Goal: Information Seeking & Learning: Learn about a topic

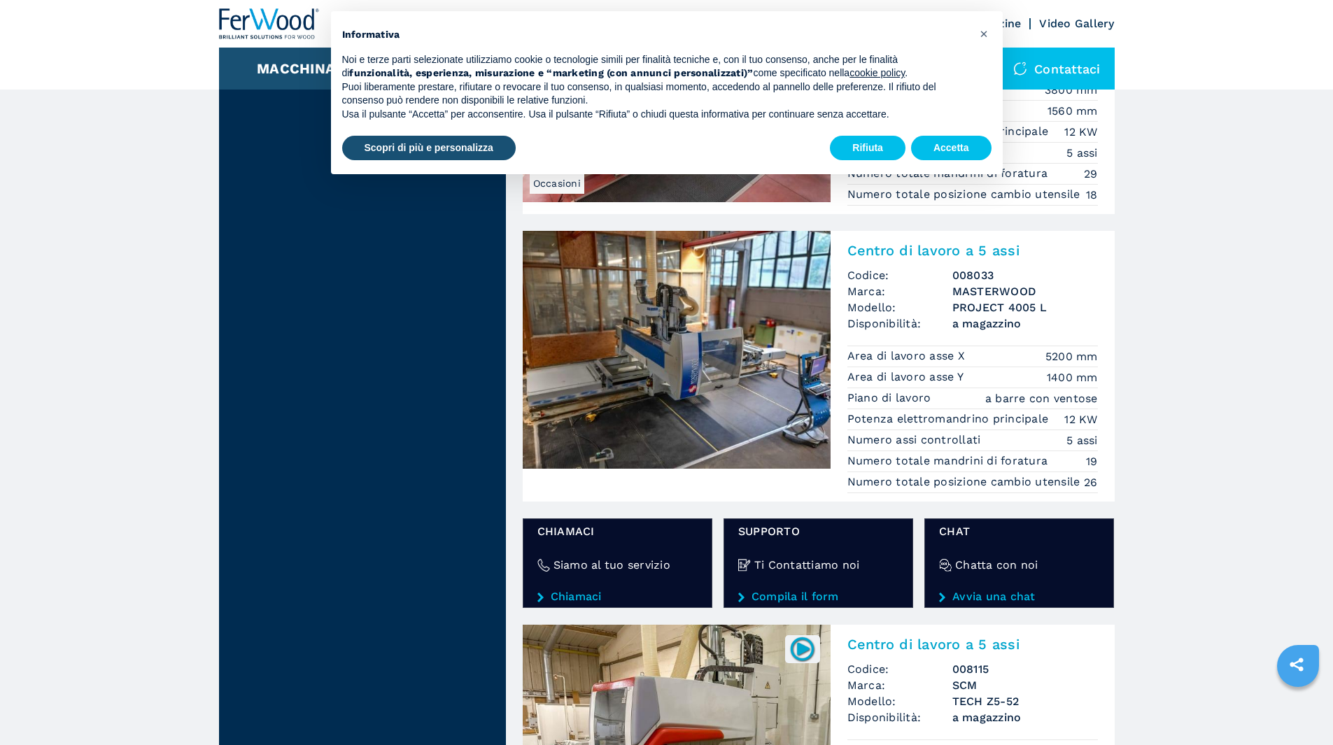
scroll to position [2029, 0]
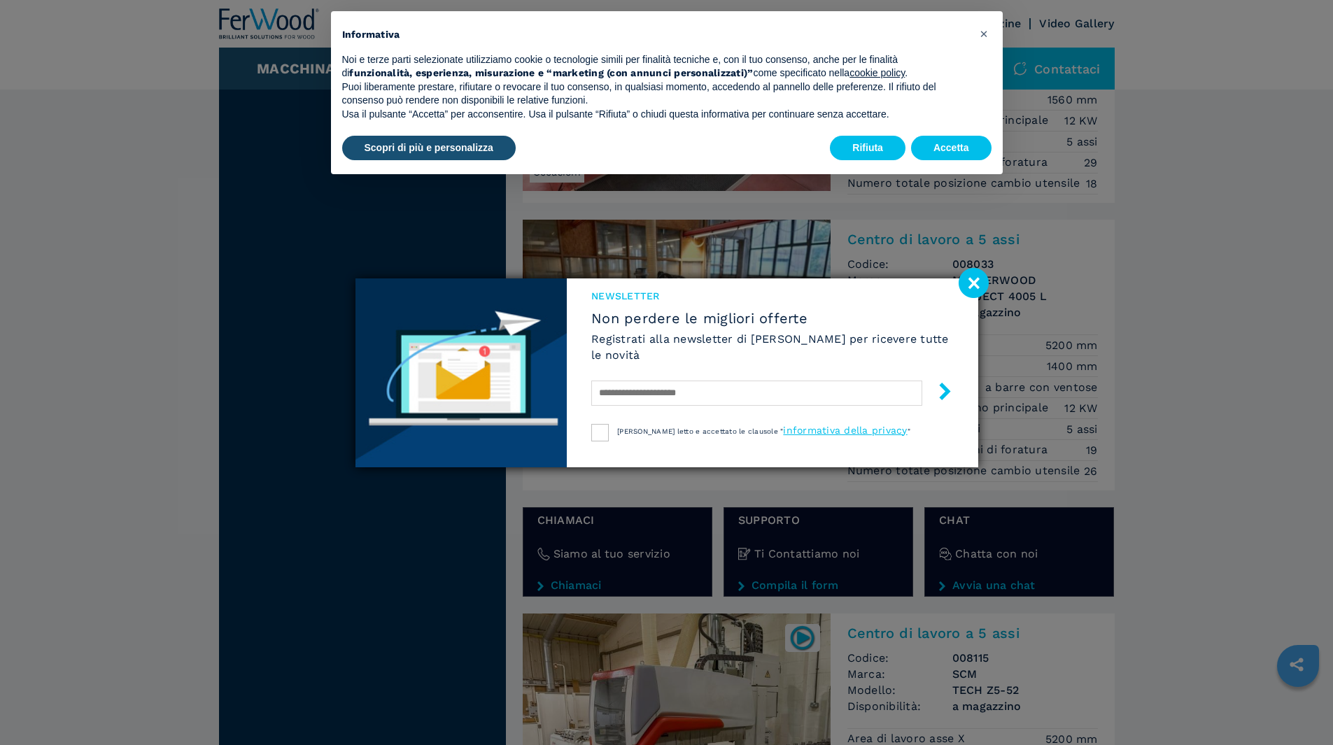
click at [976, 278] on image at bounding box center [973, 283] width 30 height 30
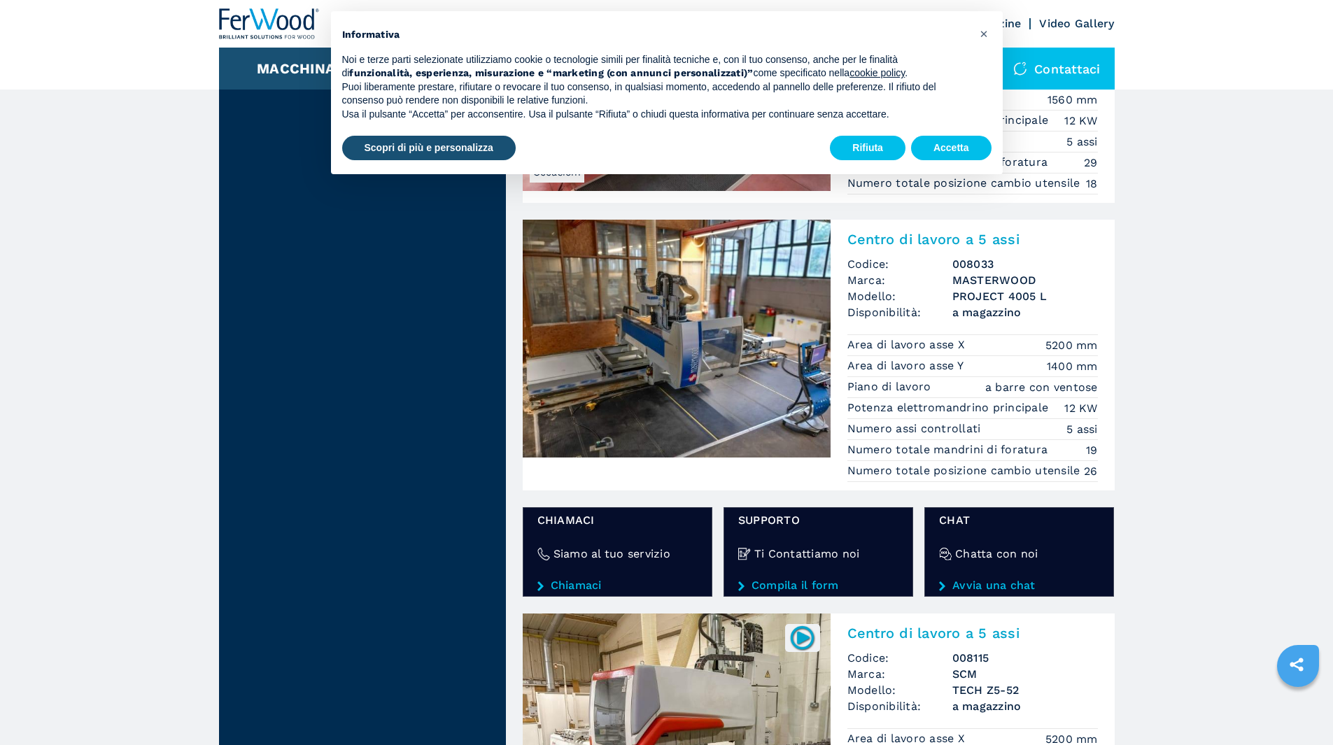
click at [696, 411] on img at bounding box center [677, 339] width 308 height 238
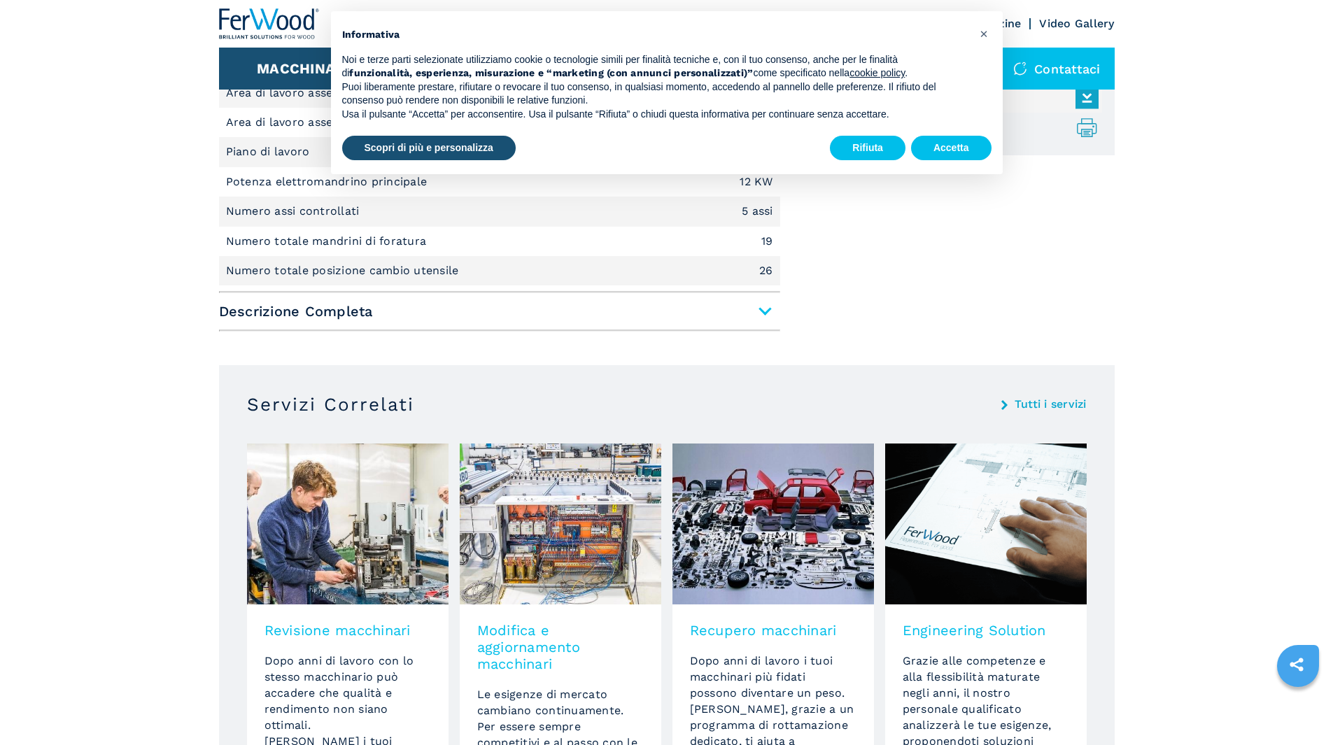
scroll to position [350, 0]
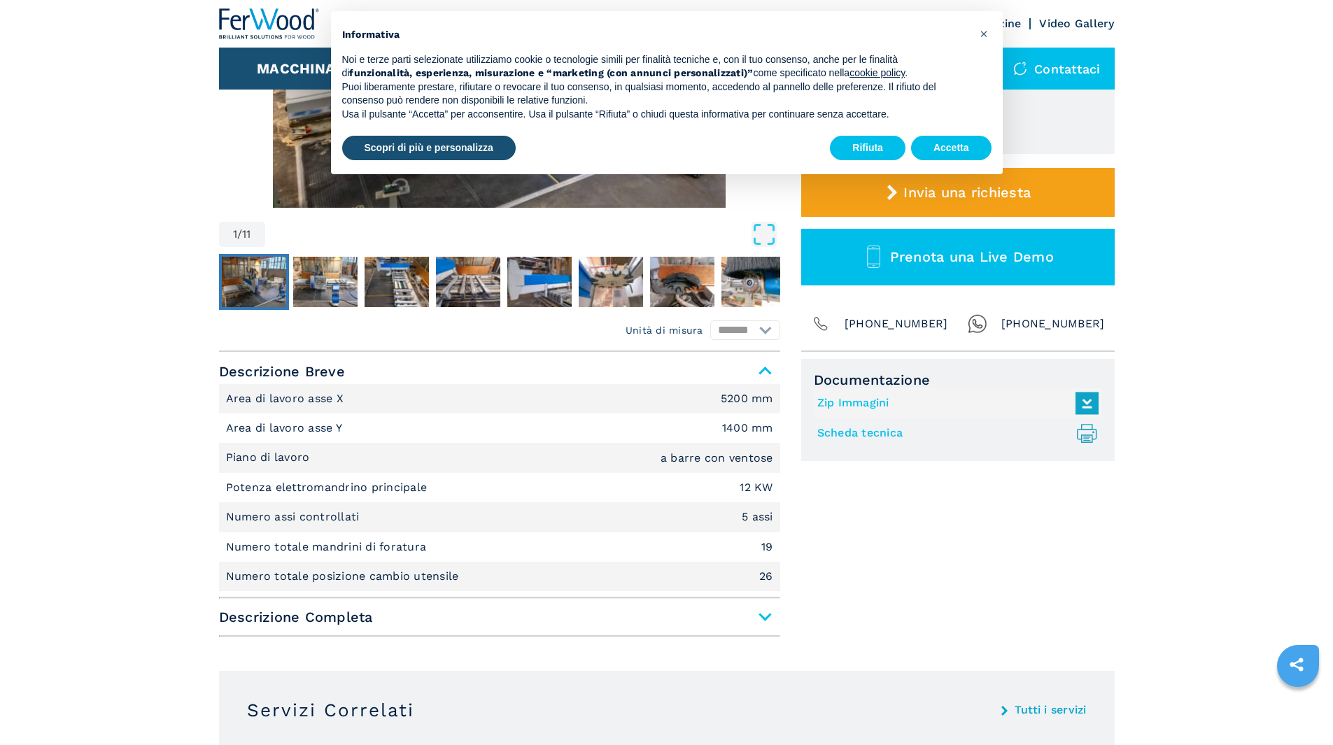
click at [96, 166] on main "HOMEPAGE | macchinari | centro di lavoro cnc | centro di lavoro a 5 assi | proj…" at bounding box center [666, 740] width 1333 height 2181
